Goal: Information Seeking & Learning: Learn about a topic

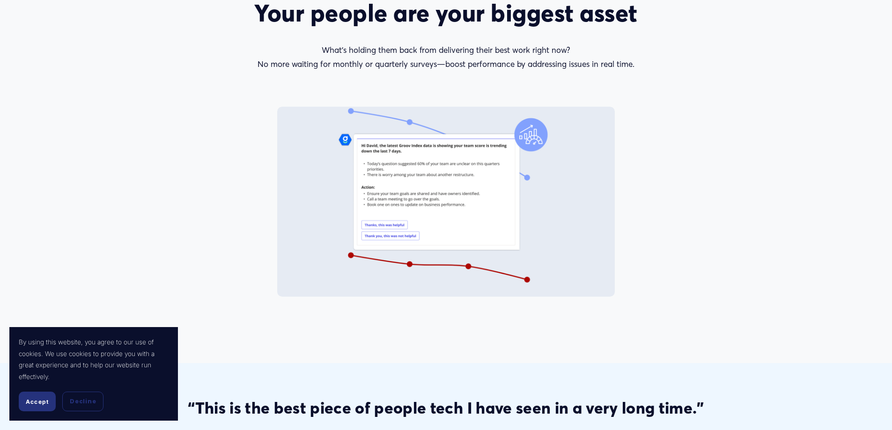
scroll to position [1264, 0]
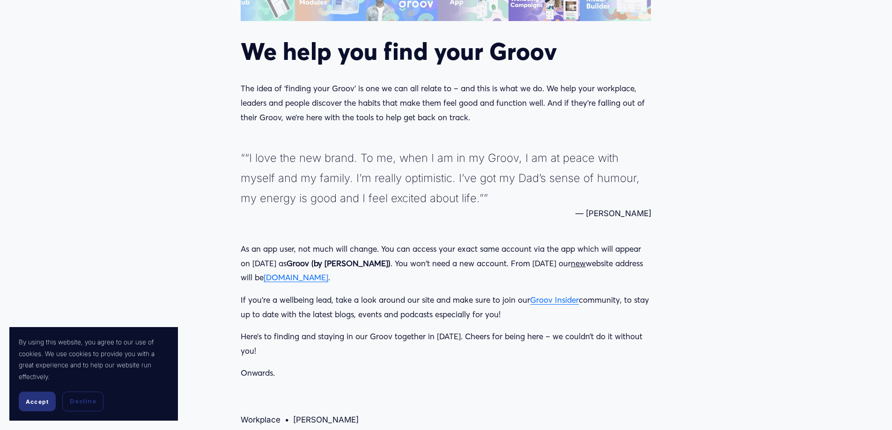
scroll to position [1358, 0]
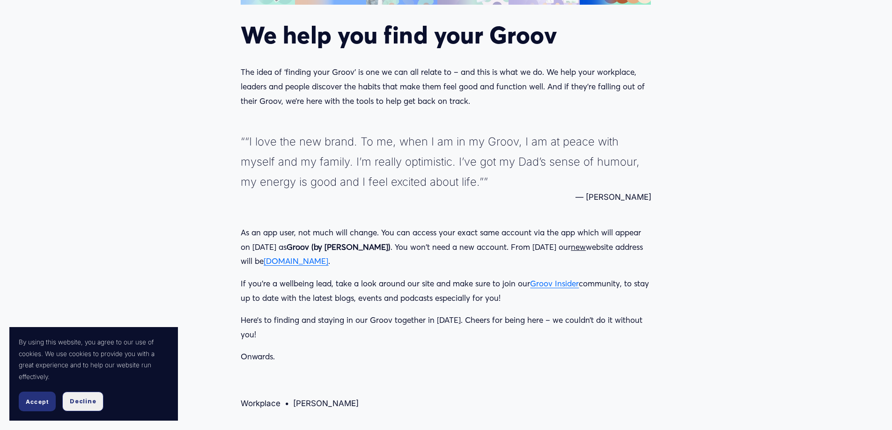
click at [85, 407] on button "Decline" at bounding box center [82, 402] width 41 height 20
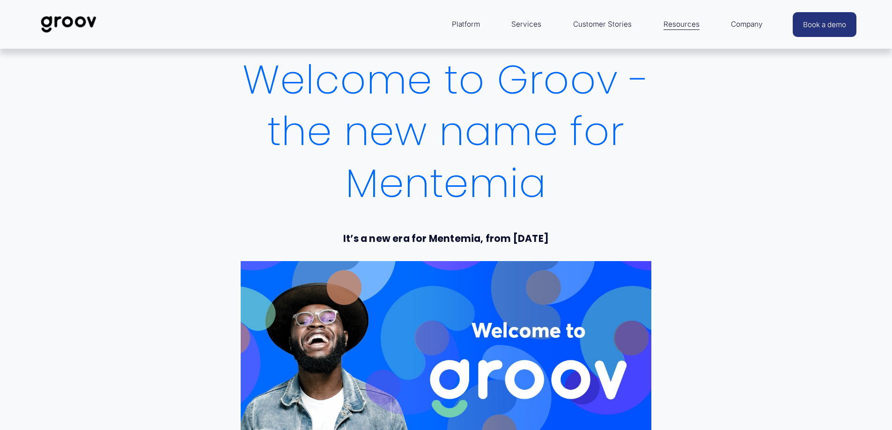
scroll to position [0, 0]
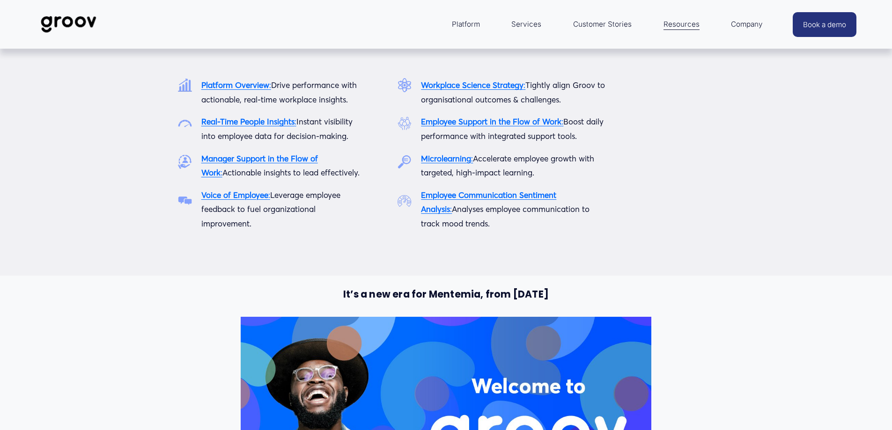
click at [460, 22] on span "Platform" at bounding box center [466, 24] width 28 height 13
click at [243, 82] on strong "Platform Overview" at bounding box center [235, 85] width 68 height 10
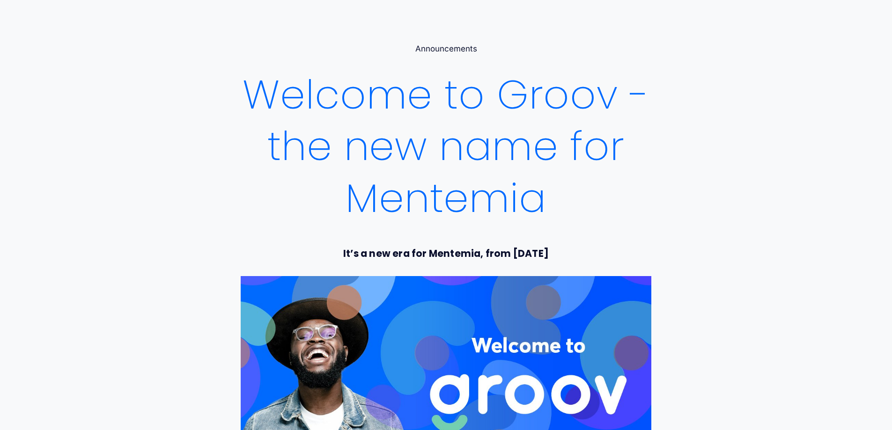
scroll to position [94, 0]
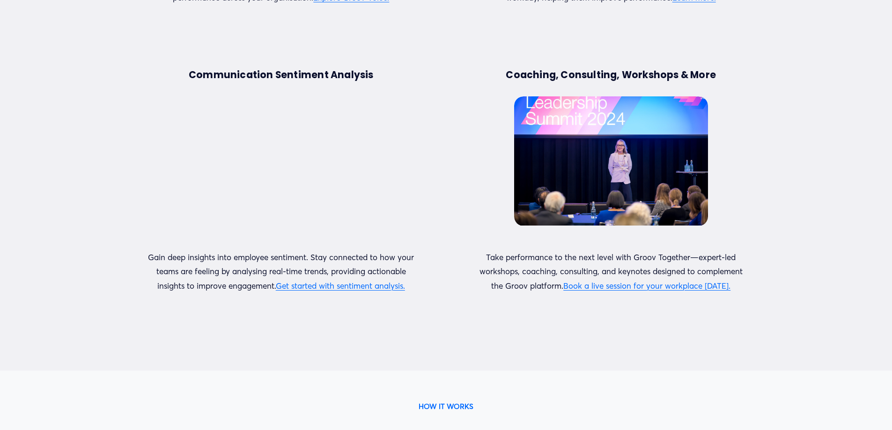
scroll to position [1639, 0]
